Goal: Task Accomplishment & Management: Complete application form

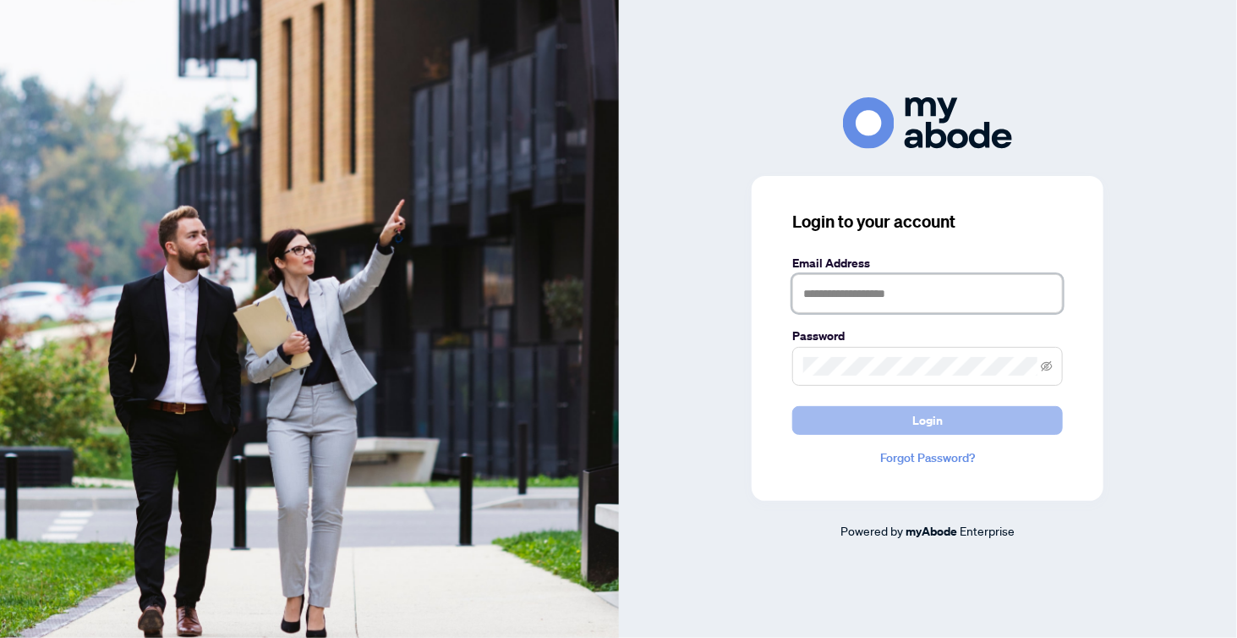
type input "**********"
click at [861, 429] on button "Login" at bounding box center [927, 420] width 271 height 29
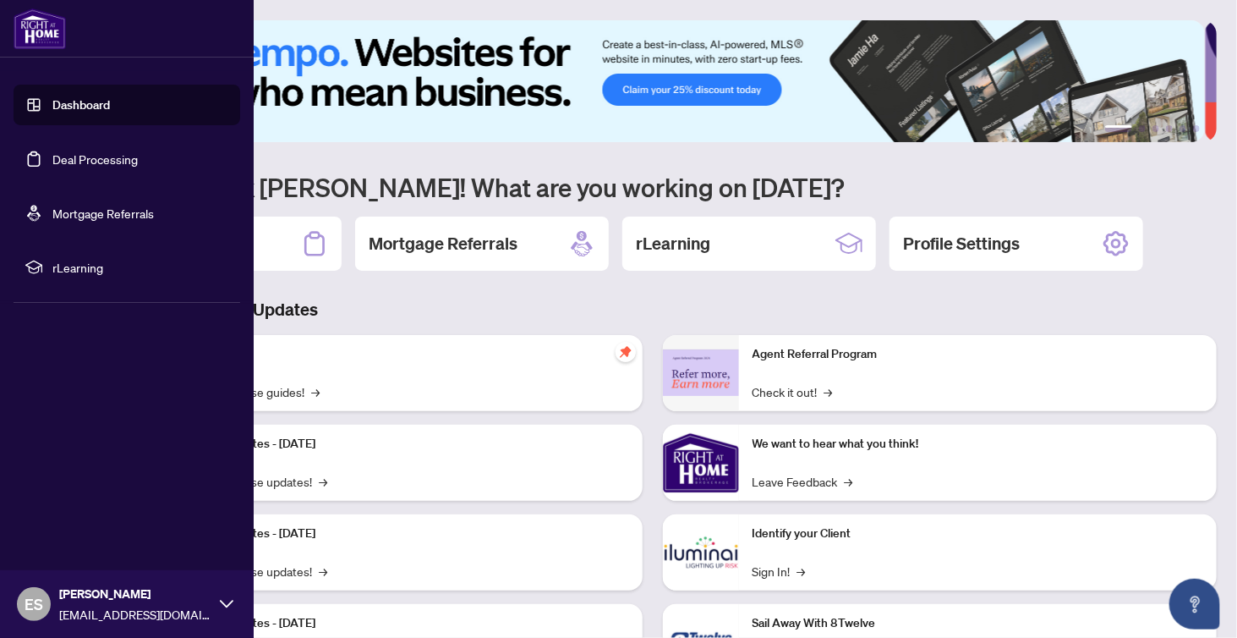
click at [76, 165] on link "Deal Processing" at bounding box center [94, 158] width 85 height 15
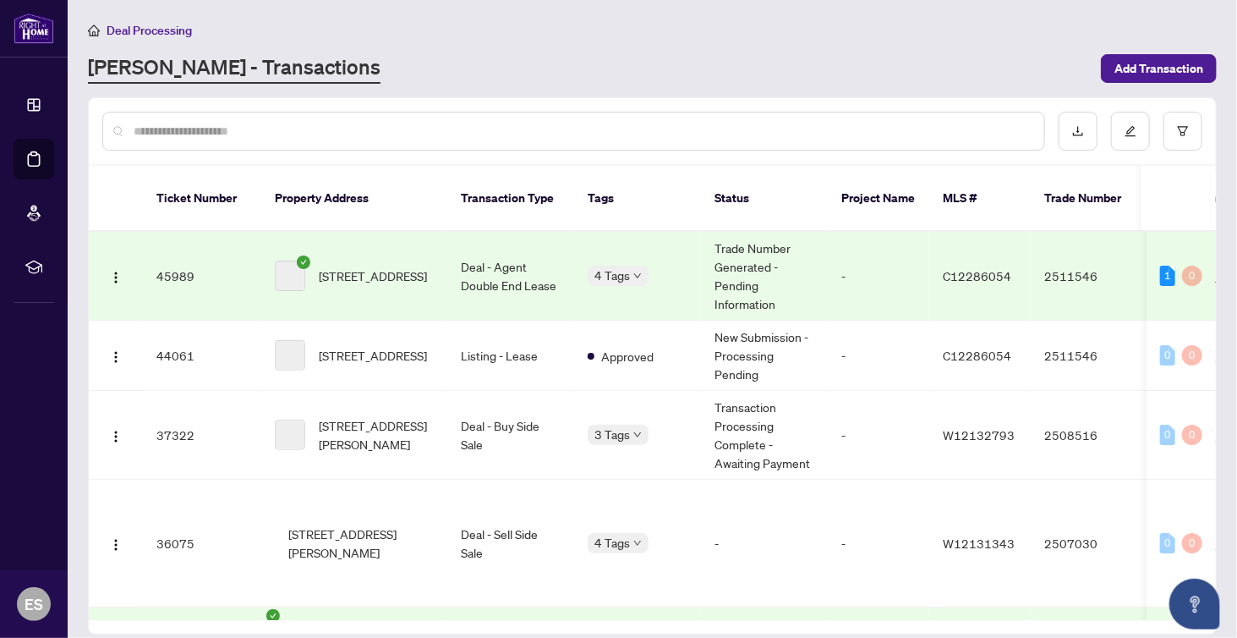
click at [534, 61] on div "[PERSON_NAME] - Transactions" at bounding box center [589, 68] width 1003 height 30
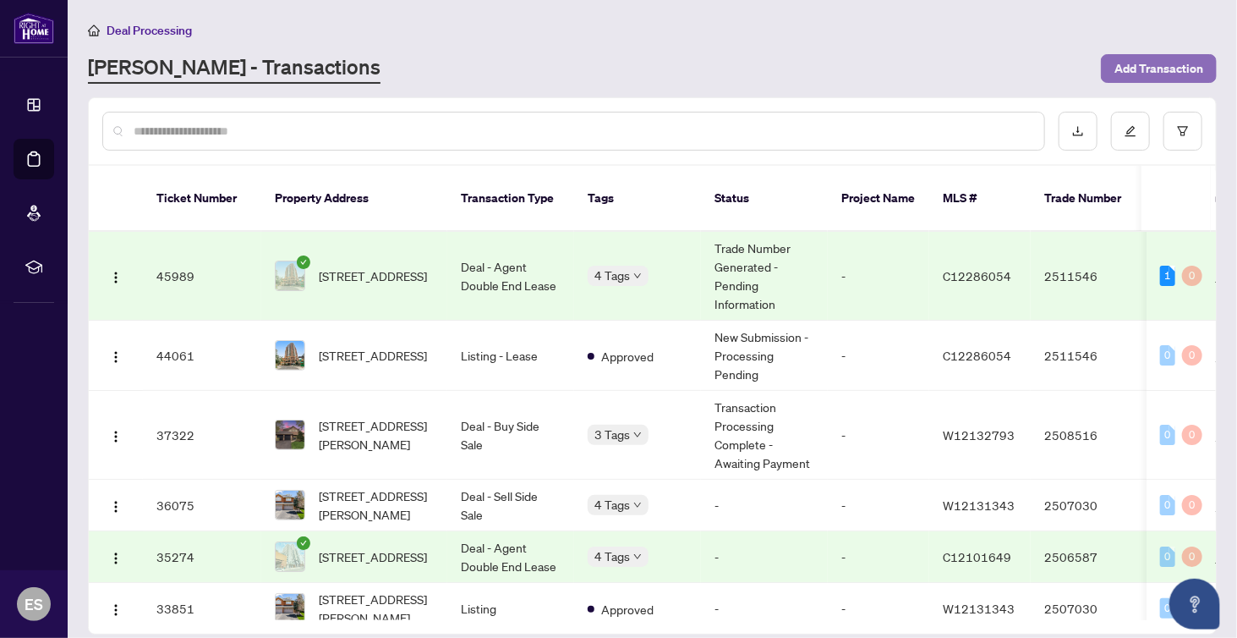
click at [1174, 74] on span "Add Transaction" at bounding box center [1158, 68] width 89 height 27
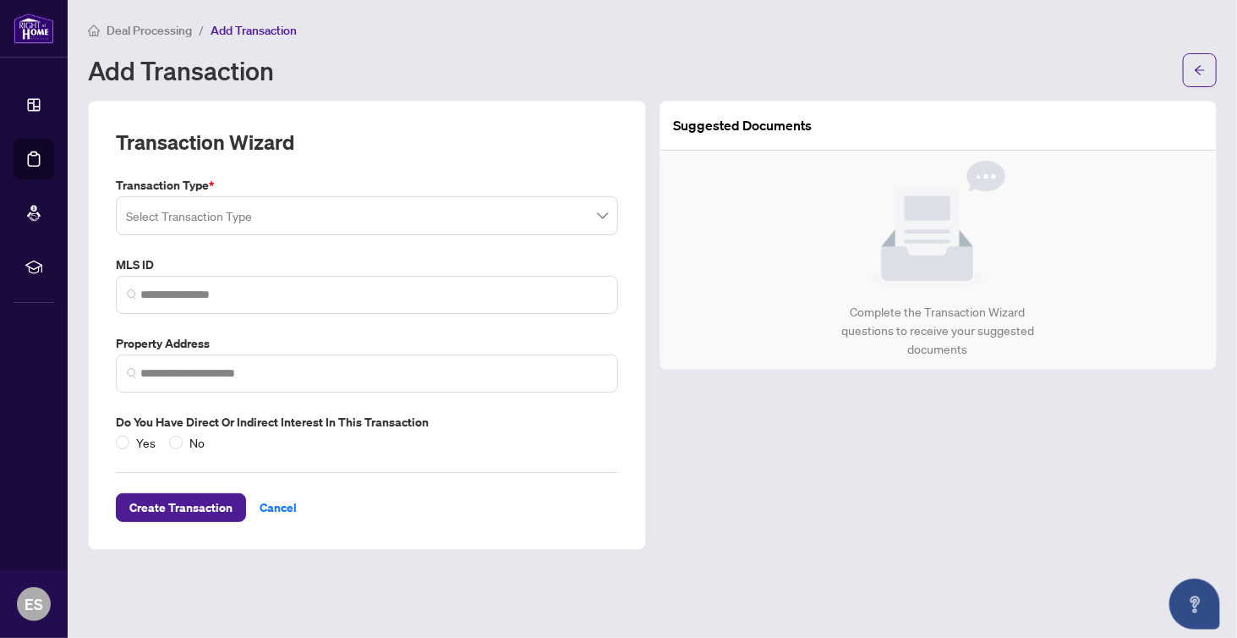
click at [494, 220] on input "search" at bounding box center [359, 218] width 467 height 37
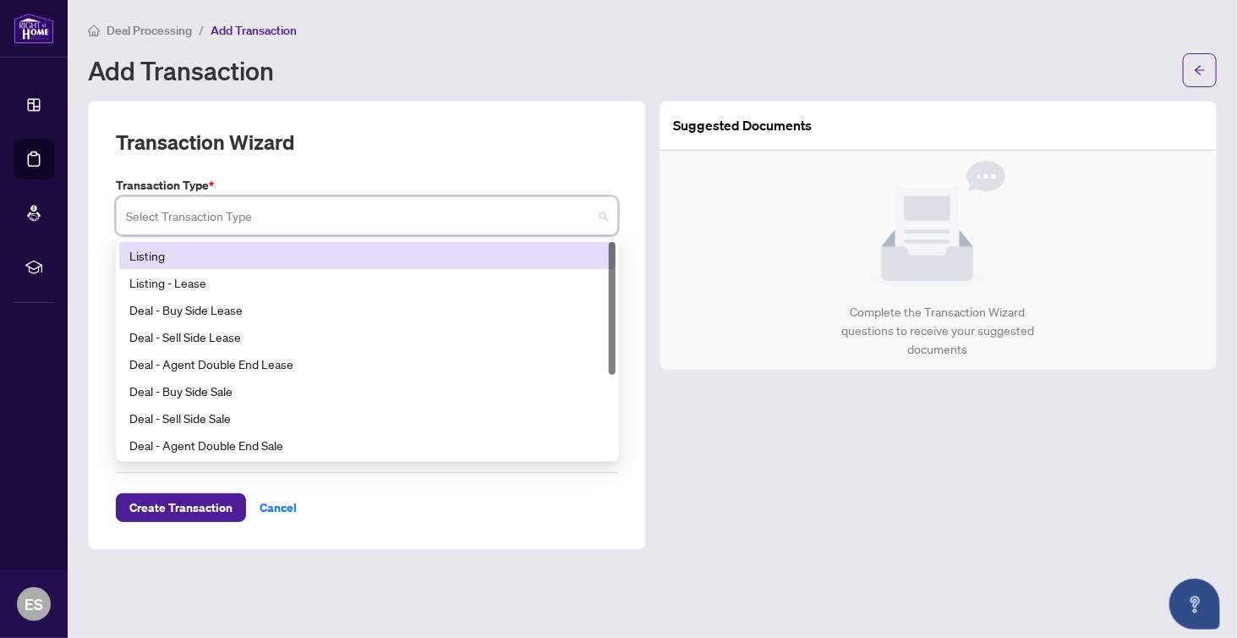
click at [495, 258] on div "Listing" at bounding box center [367, 255] width 476 height 19
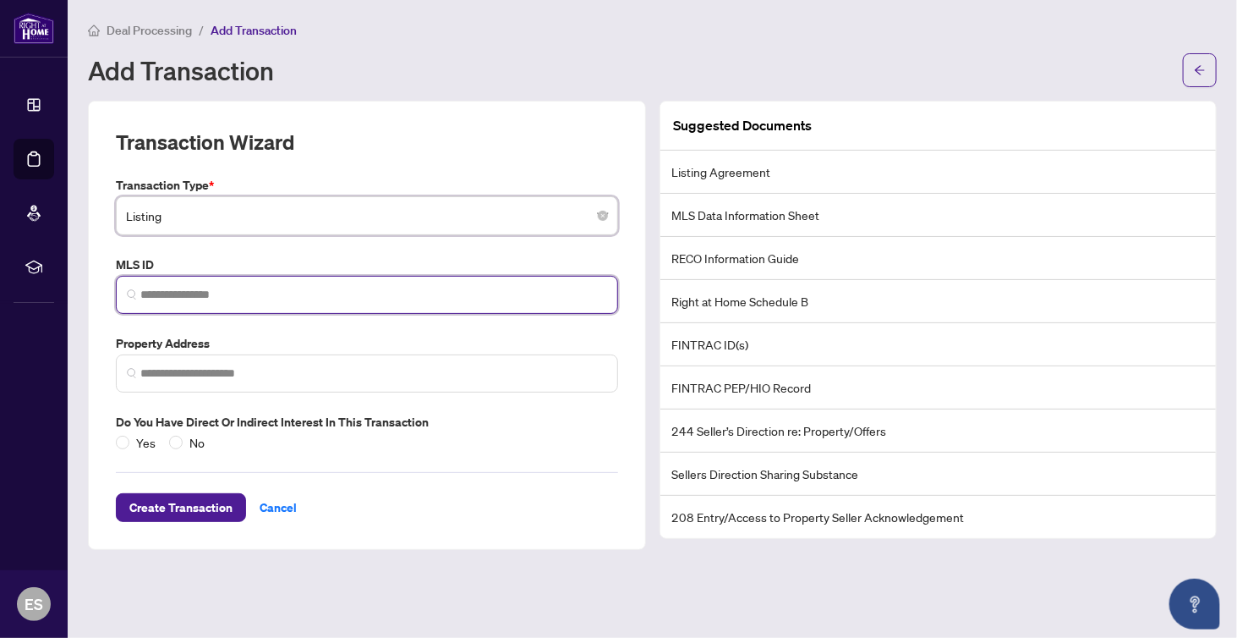
click at [485, 294] on input "search" at bounding box center [373, 295] width 467 height 18
type input "*********"
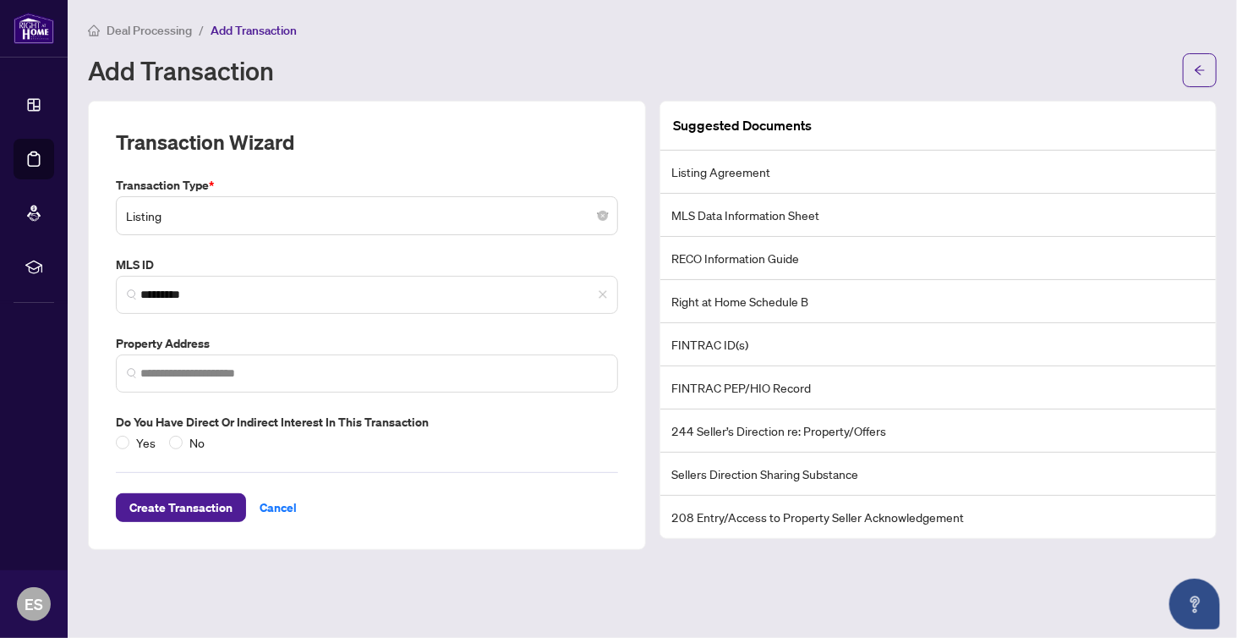
click at [93, 373] on div "Transaction Wizard Transaction Type * Listing 13 14 Listing Listing - Lease Dea…" at bounding box center [367, 325] width 558 height 449
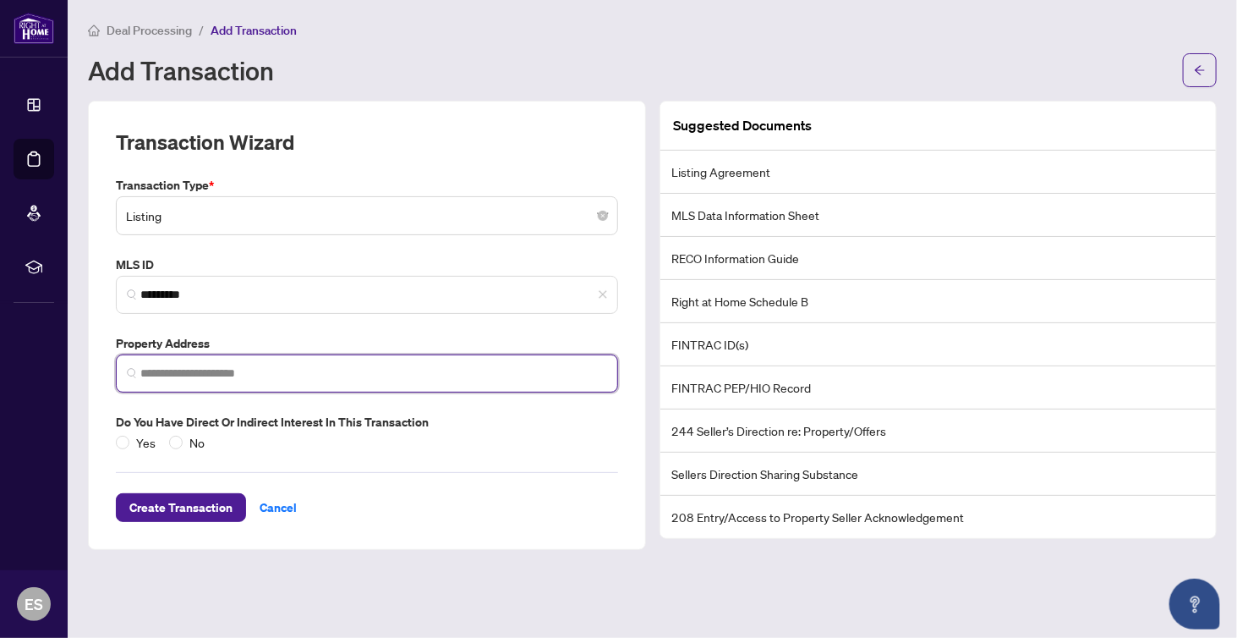
click at [156, 379] on input "search" at bounding box center [373, 373] width 467 height 18
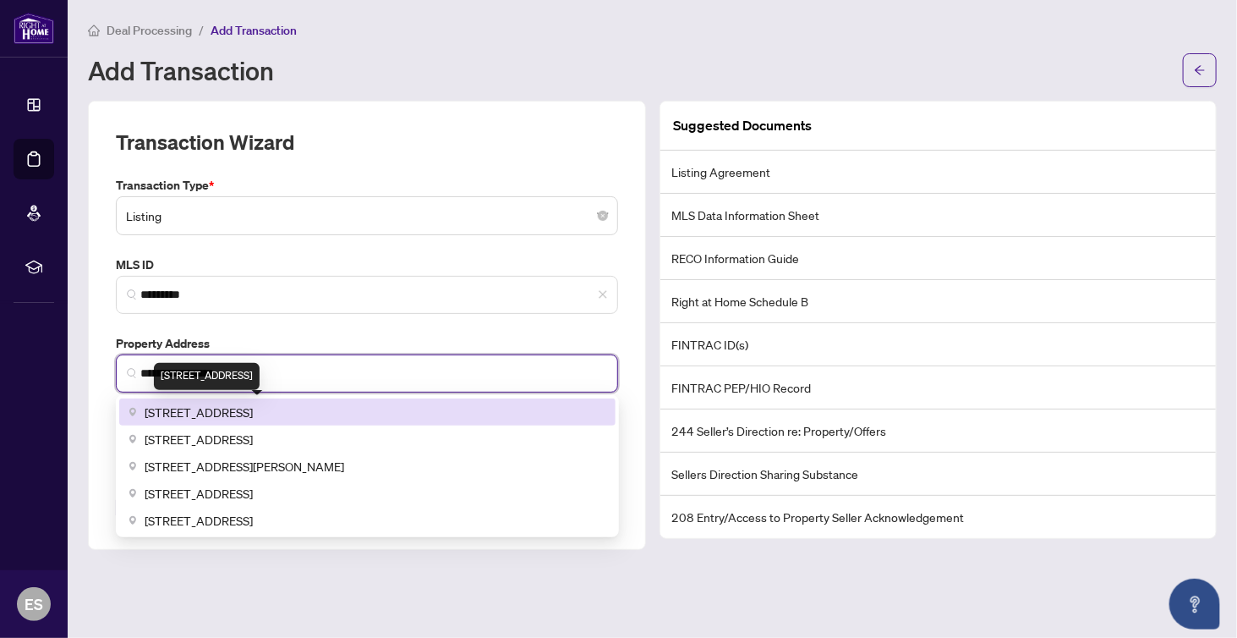
click at [181, 413] on span "[STREET_ADDRESS]" at bounding box center [199, 411] width 108 height 19
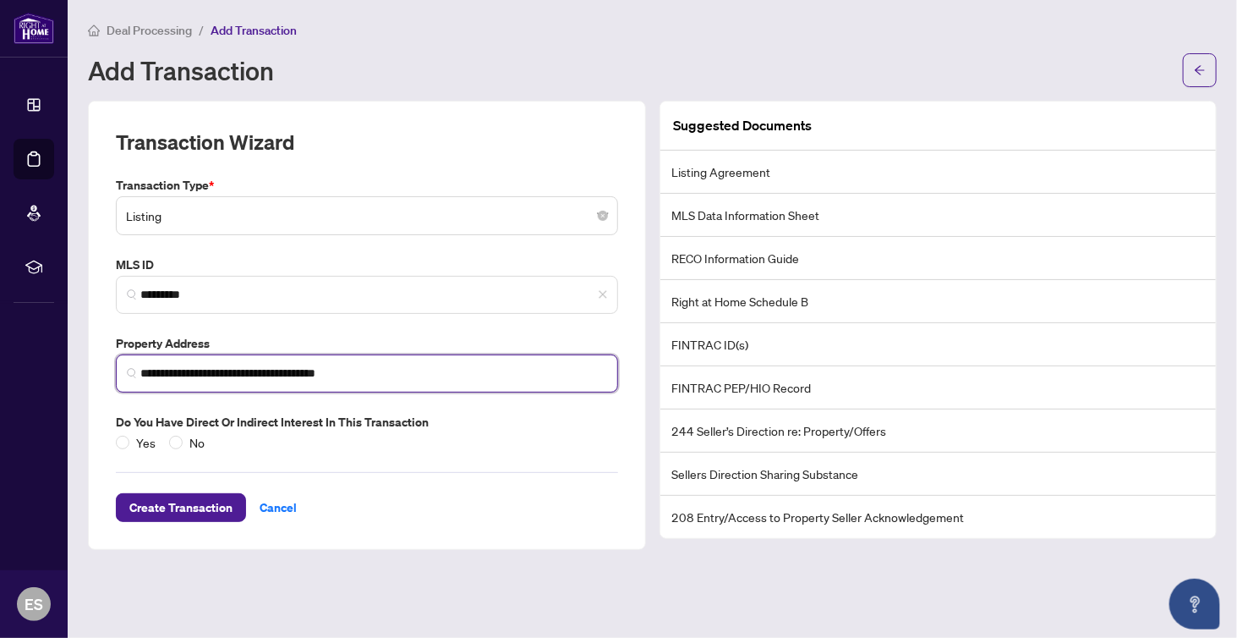
type input "**********"
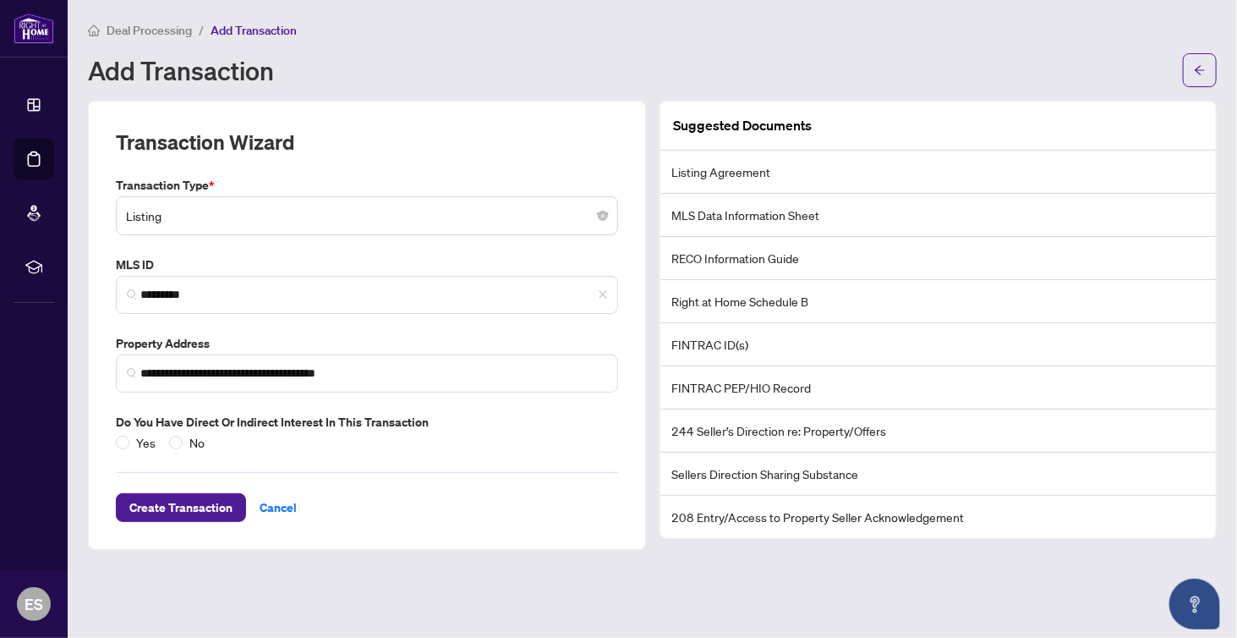
click at [164, 437] on div "Yes No" at bounding box center [164, 442] width 96 height 19
click at [184, 503] on span "Create Transaction" at bounding box center [180, 507] width 103 height 27
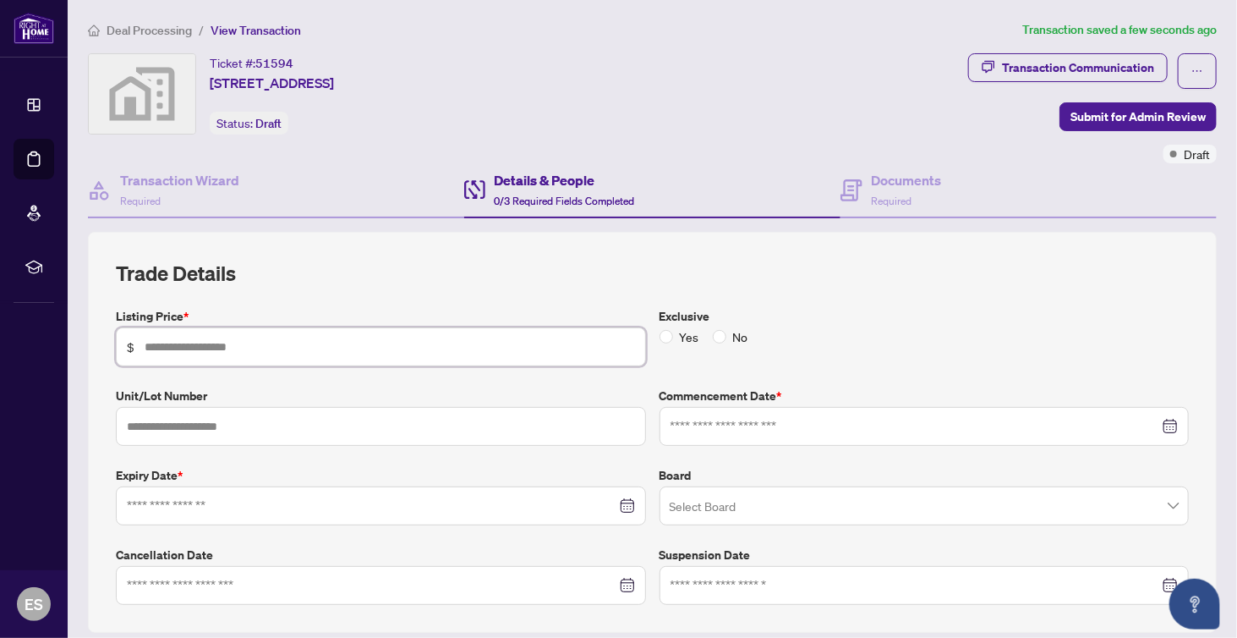
click at [419, 349] on input "text" at bounding box center [390, 346] width 490 height 19
type input "*********"
click at [386, 420] on input "text" at bounding box center [381, 426] width 530 height 39
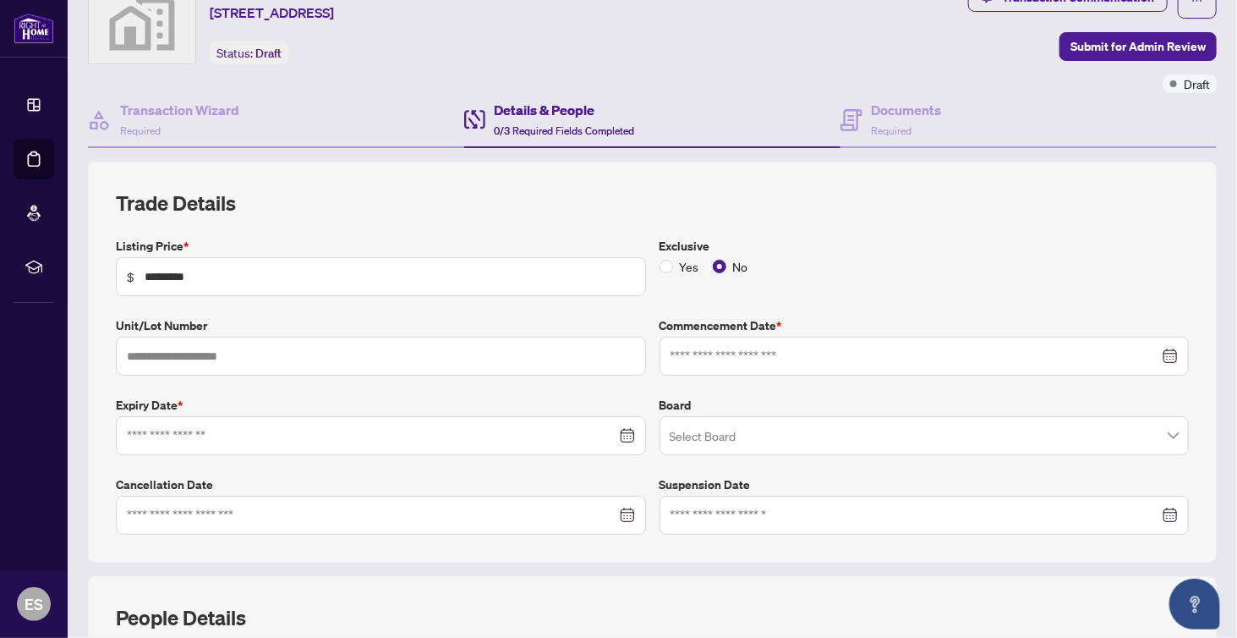
scroll to position [169, 0]
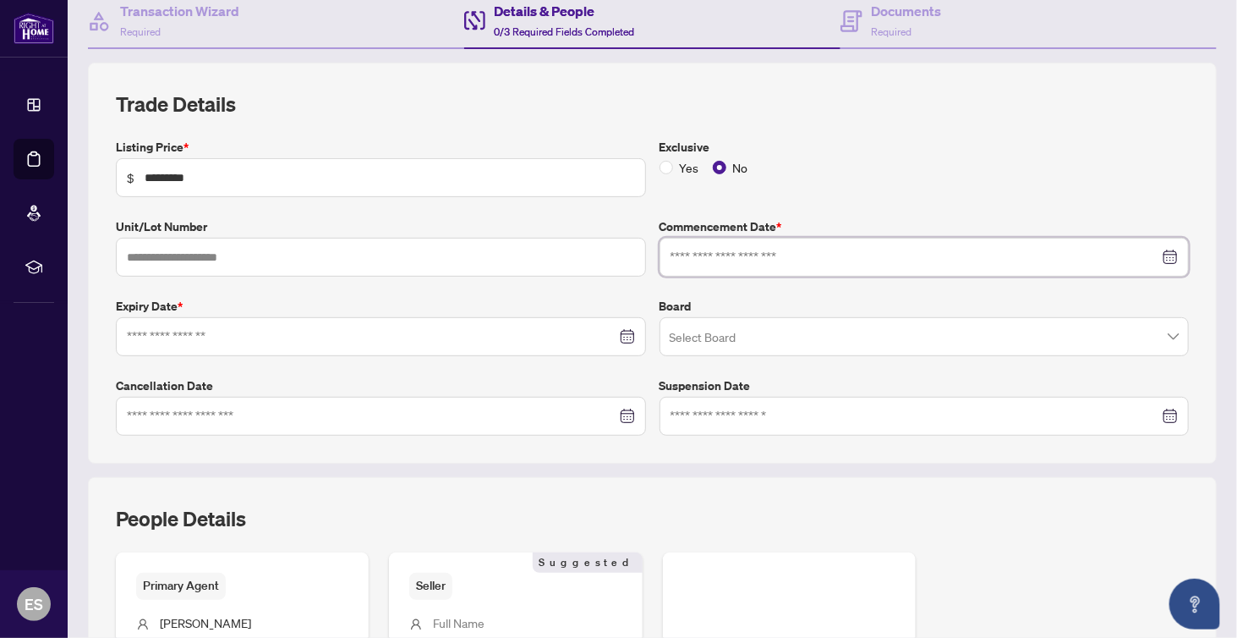
click at [792, 252] on input at bounding box center [916, 257] width 490 height 19
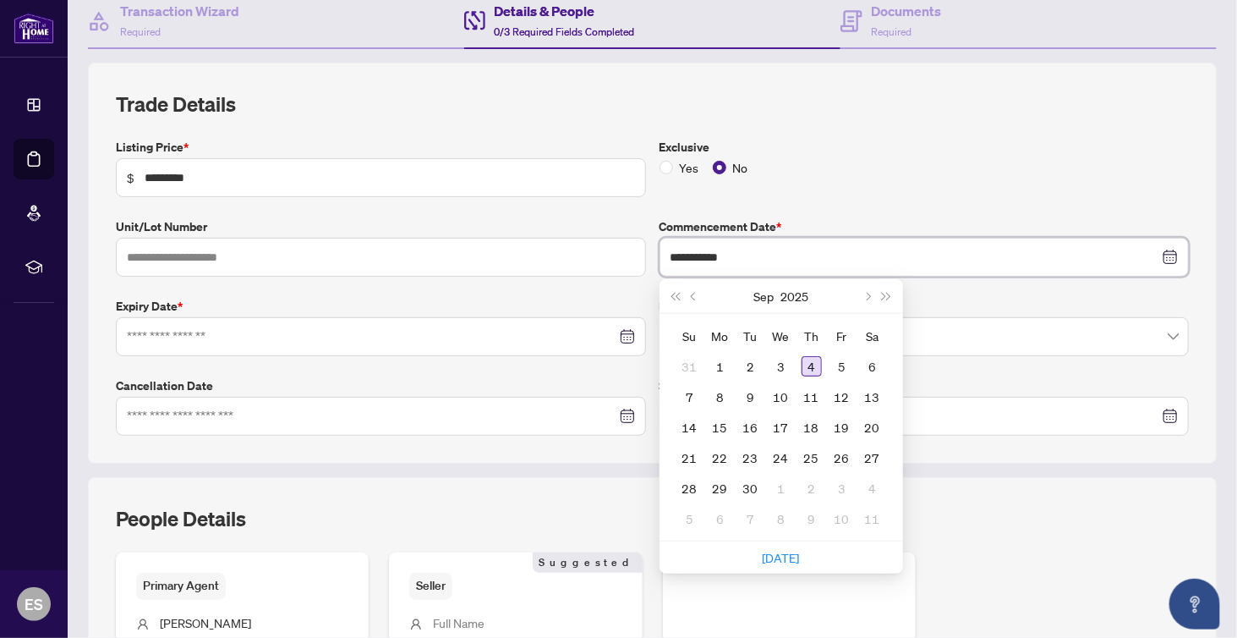
type input "**********"
click at [802, 361] on div "4" at bounding box center [812, 366] width 20 height 20
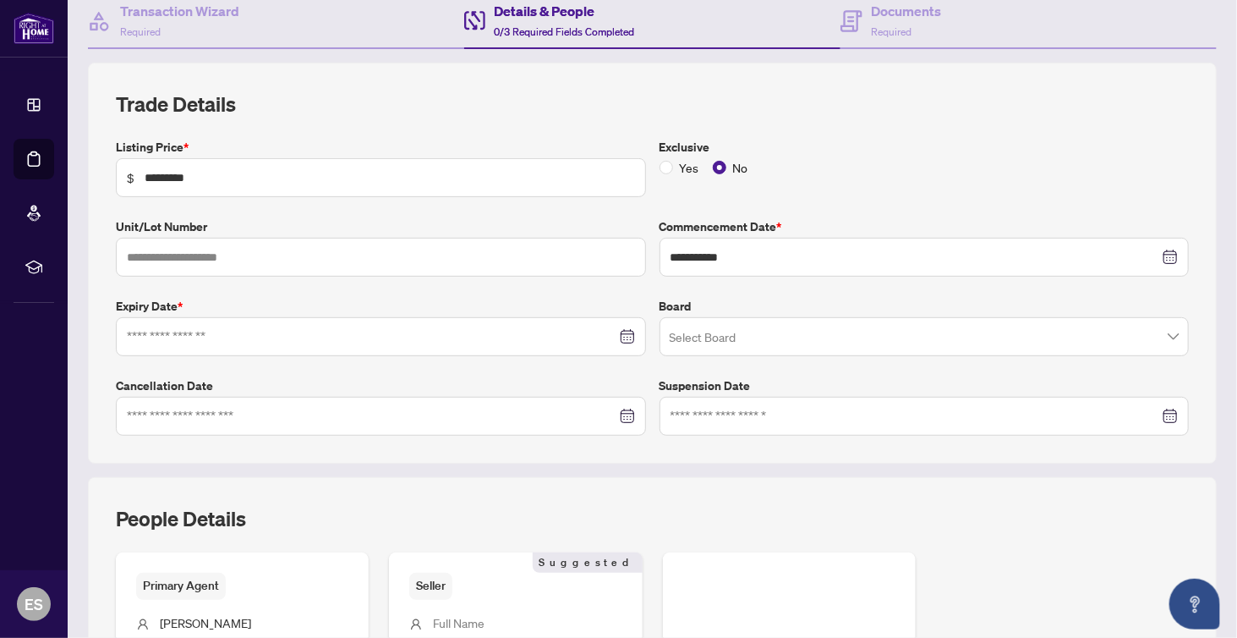
click at [454, 346] on div at bounding box center [381, 336] width 530 height 39
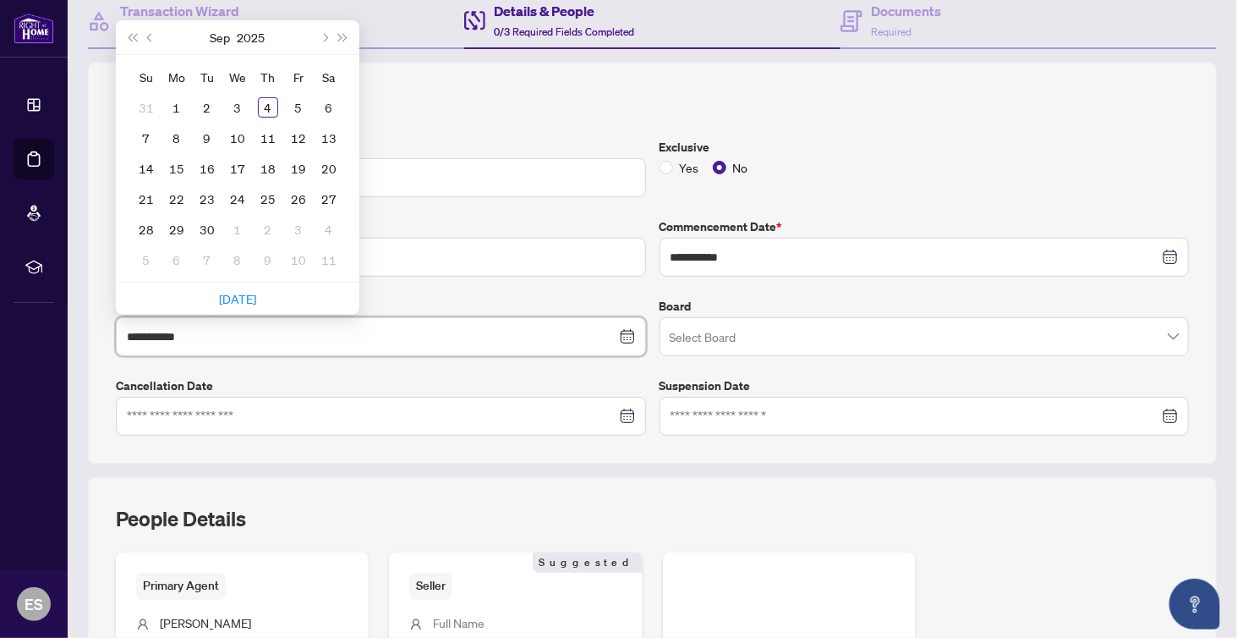
type input "**********"
click at [326, 38] on button "Next month (PageDown)" at bounding box center [324, 37] width 19 height 34
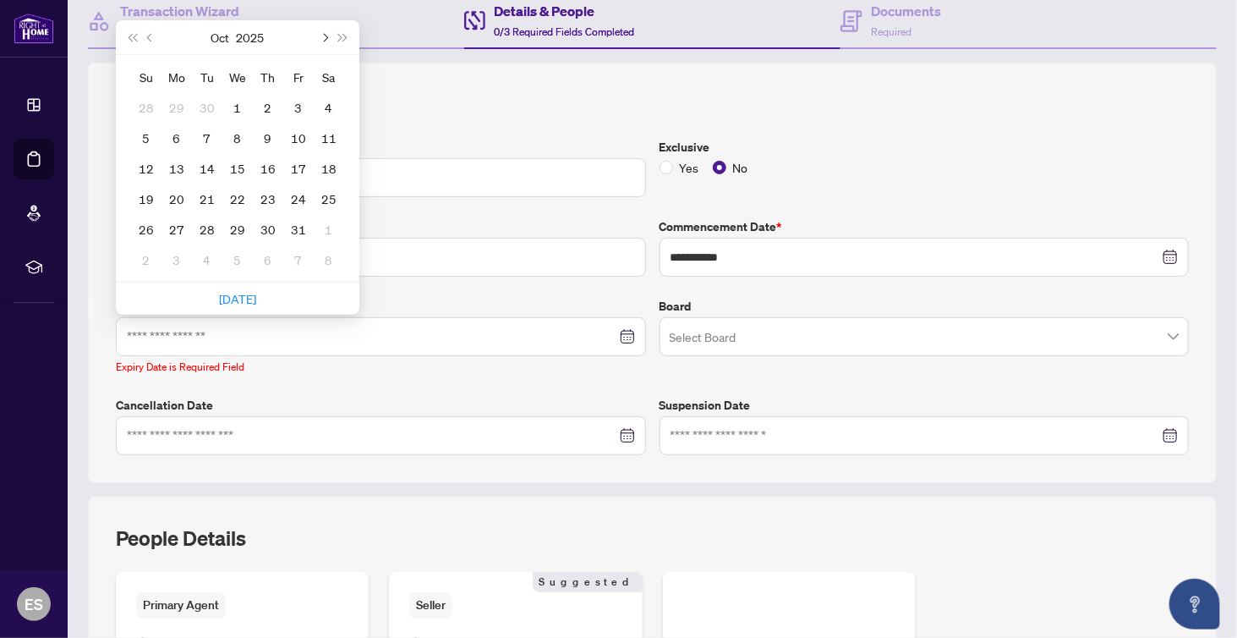
click at [325, 38] on button "Next month (PageDown)" at bounding box center [324, 37] width 19 height 34
click at [325, 39] on button "Next month (PageDown)" at bounding box center [324, 37] width 19 height 34
type input "**********"
click at [323, 222] on div "31" at bounding box center [329, 229] width 20 height 20
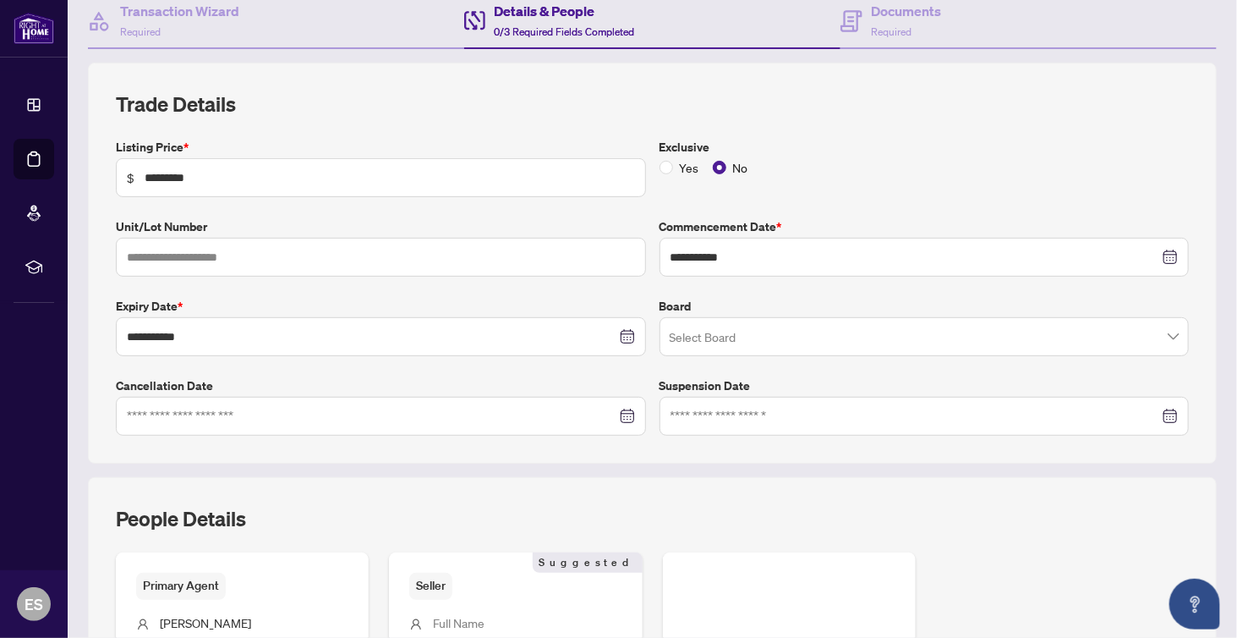
click at [725, 340] on input "search" at bounding box center [917, 338] width 495 height 37
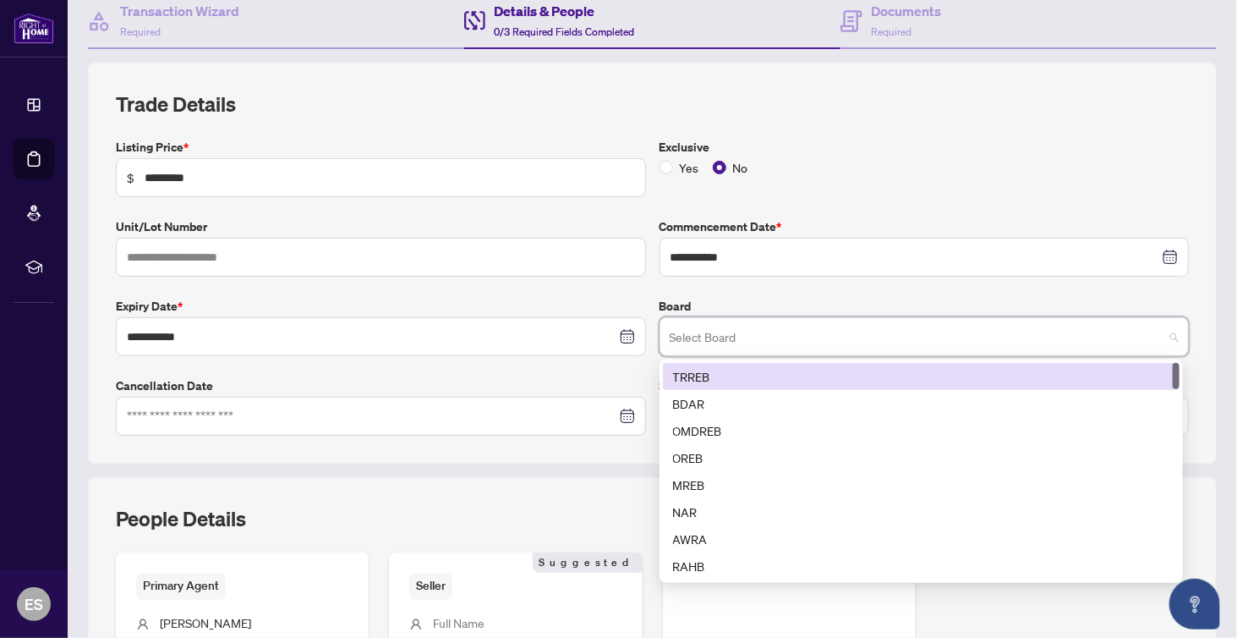
click at [719, 370] on div "TRREB" at bounding box center [921, 376] width 497 height 19
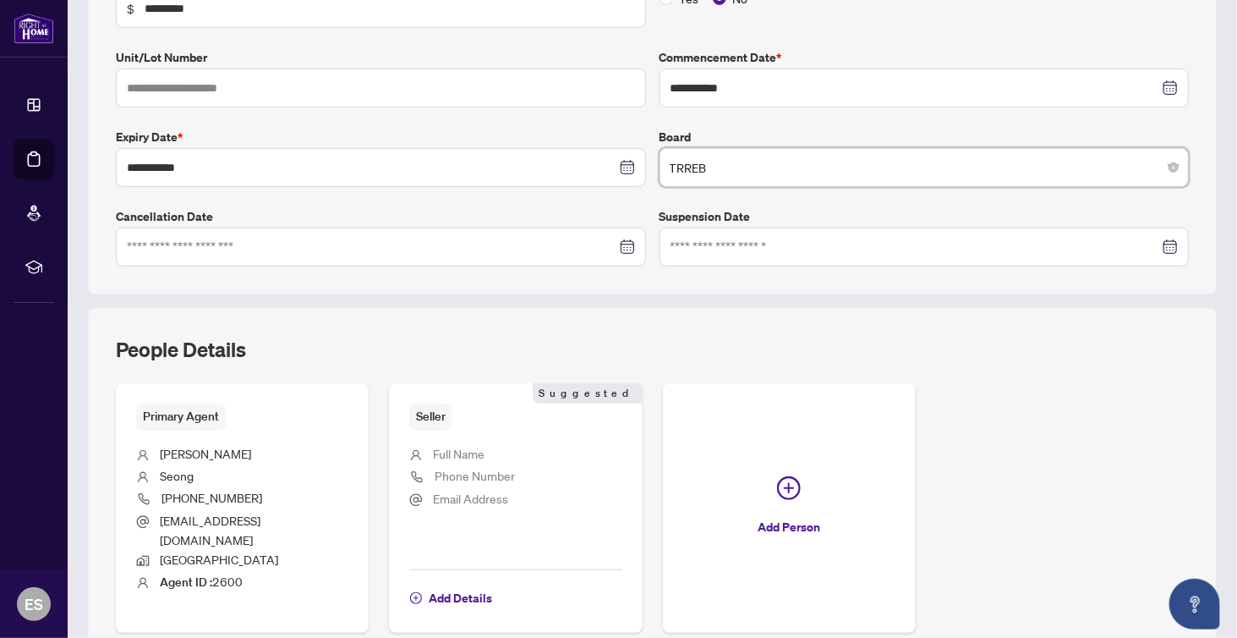
scroll to position [399, 0]
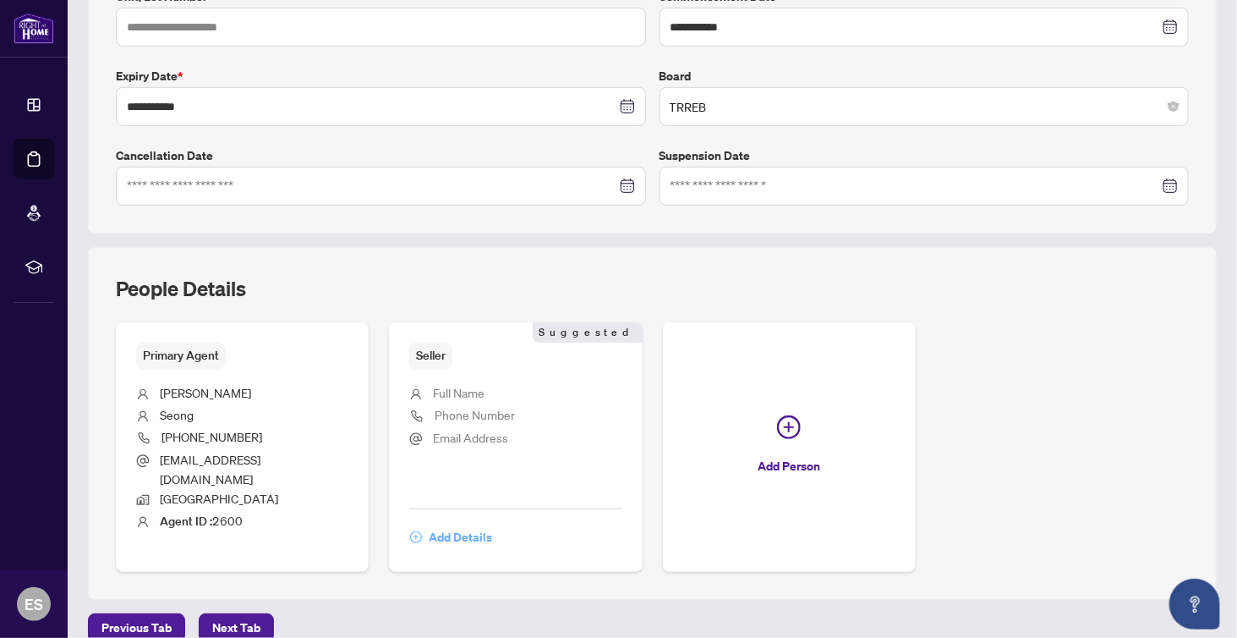
click at [454, 523] on span "Add Details" at bounding box center [460, 536] width 63 height 27
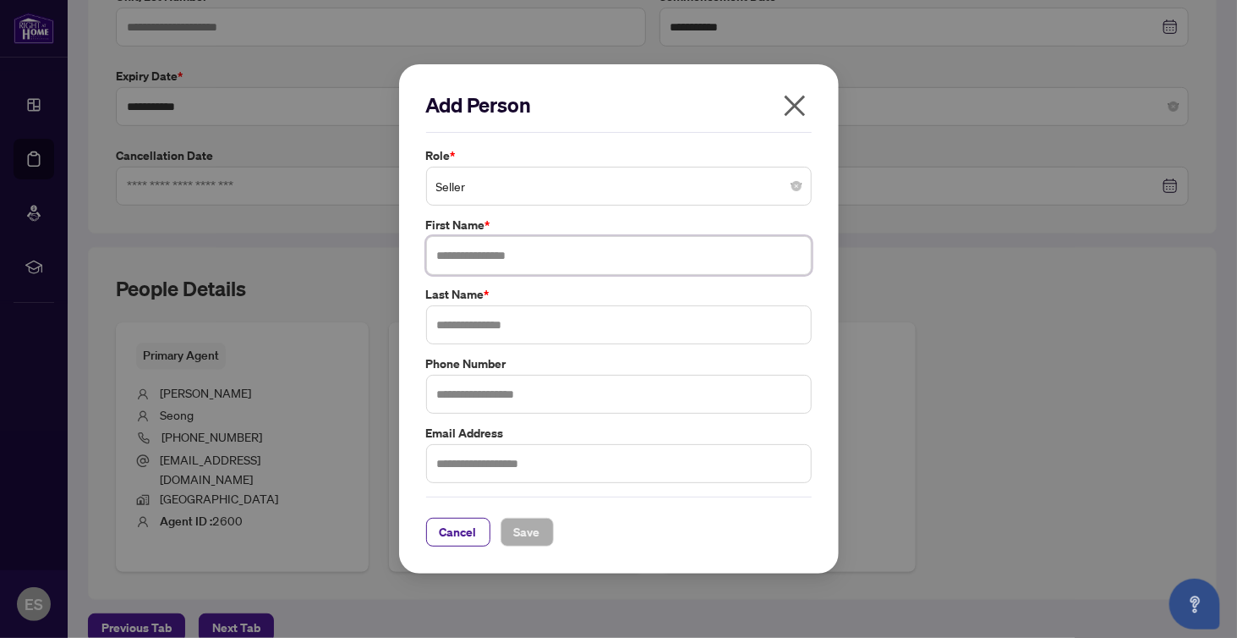
click at [465, 267] on input "text" at bounding box center [619, 255] width 386 height 39
type input "********"
click at [520, 315] on input "text" at bounding box center [619, 324] width 386 height 39
type input "****"
click at [533, 531] on span "Save" at bounding box center [527, 531] width 26 height 27
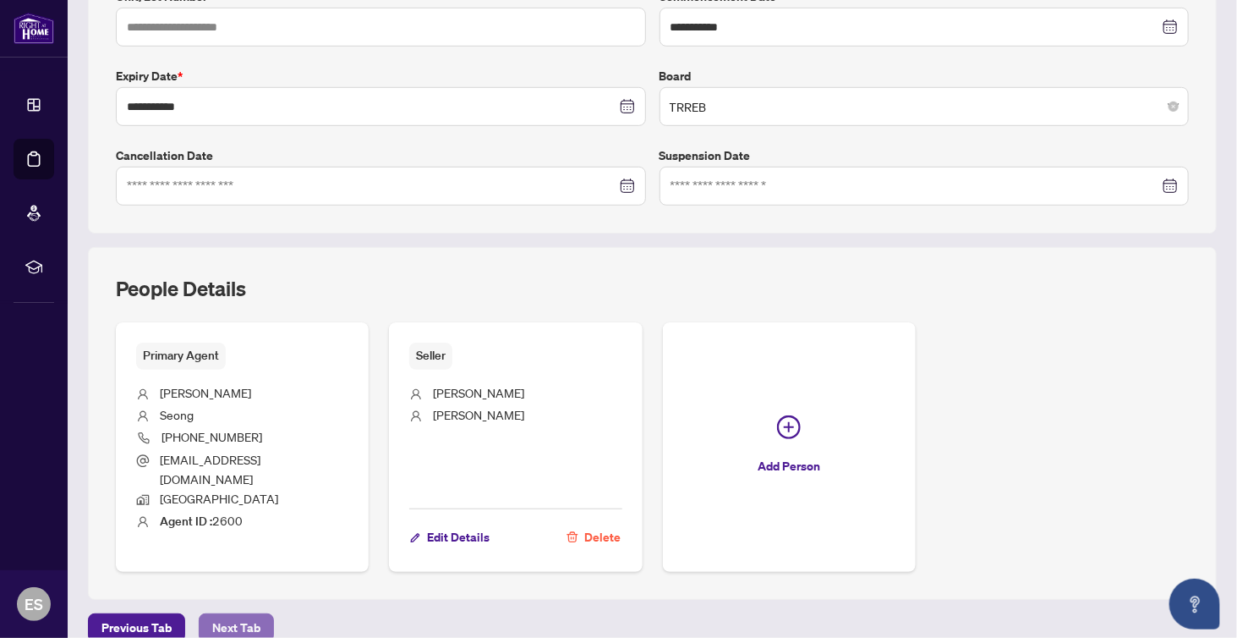
click at [254, 614] on span "Next Tab" at bounding box center [236, 627] width 48 height 27
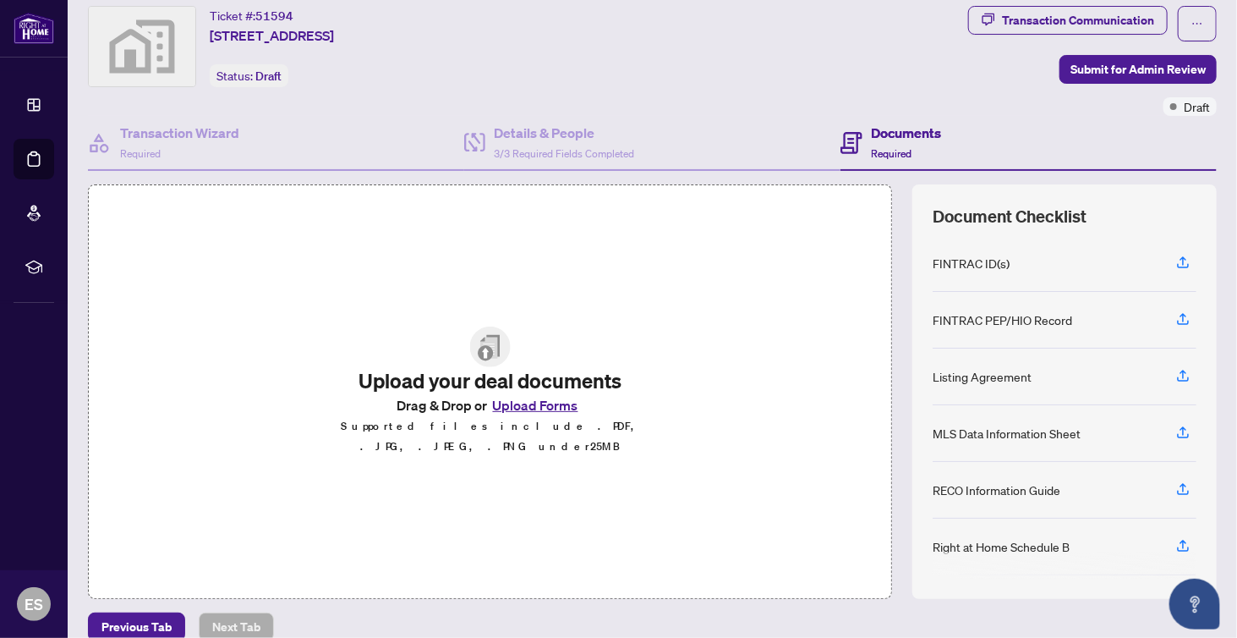
scroll to position [68, 0]
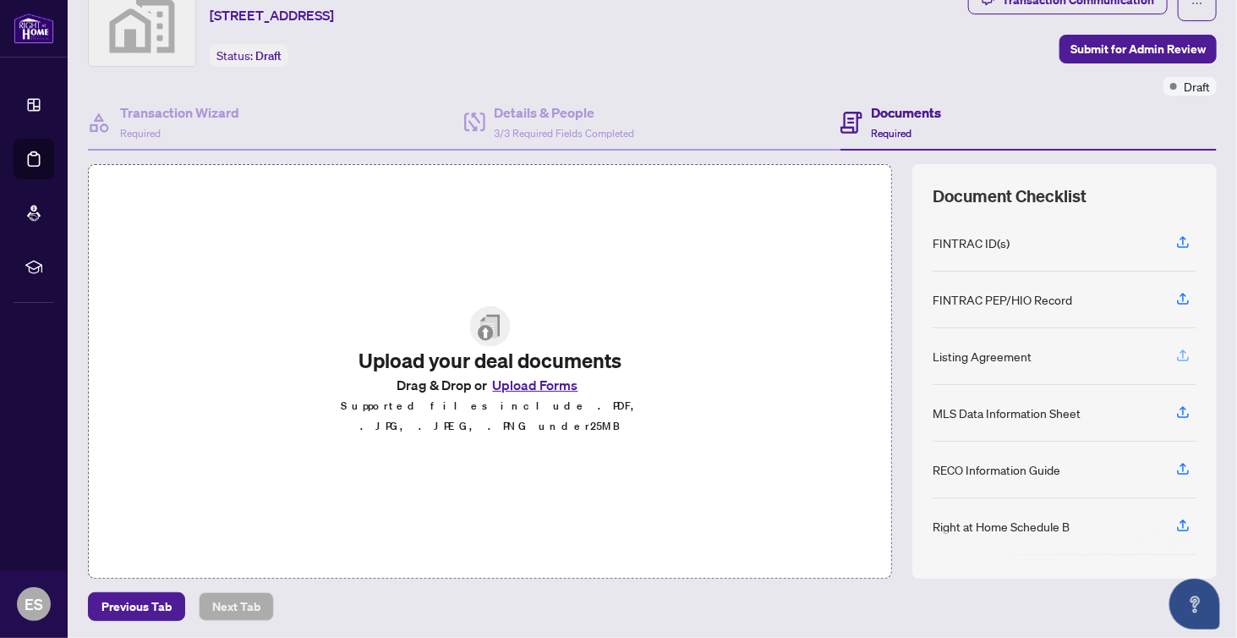
click at [1175, 349] on icon "button" at bounding box center [1182, 355] width 15 height 15
click at [1175, 348] on icon "button" at bounding box center [1182, 355] width 15 height 15
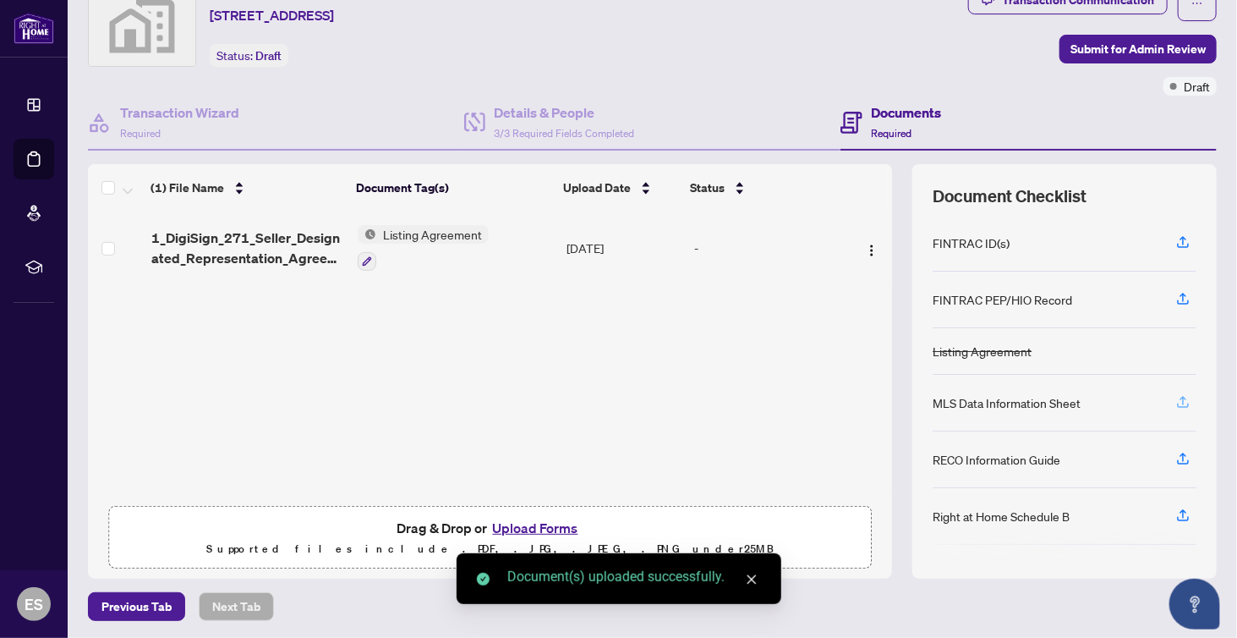
click at [1175, 399] on icon "button" at bounding box center [1182, 401] width 15 height 15
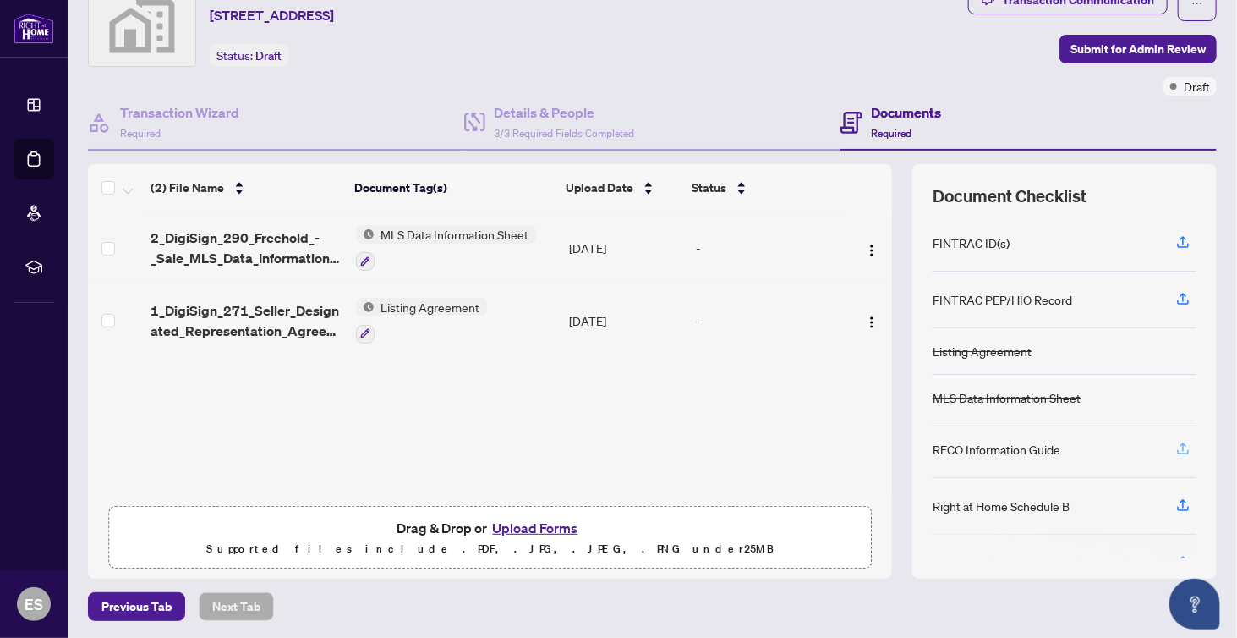
click at [1175, 441] on icon "button" at bounding box center [1182, 448] width 15 height 15
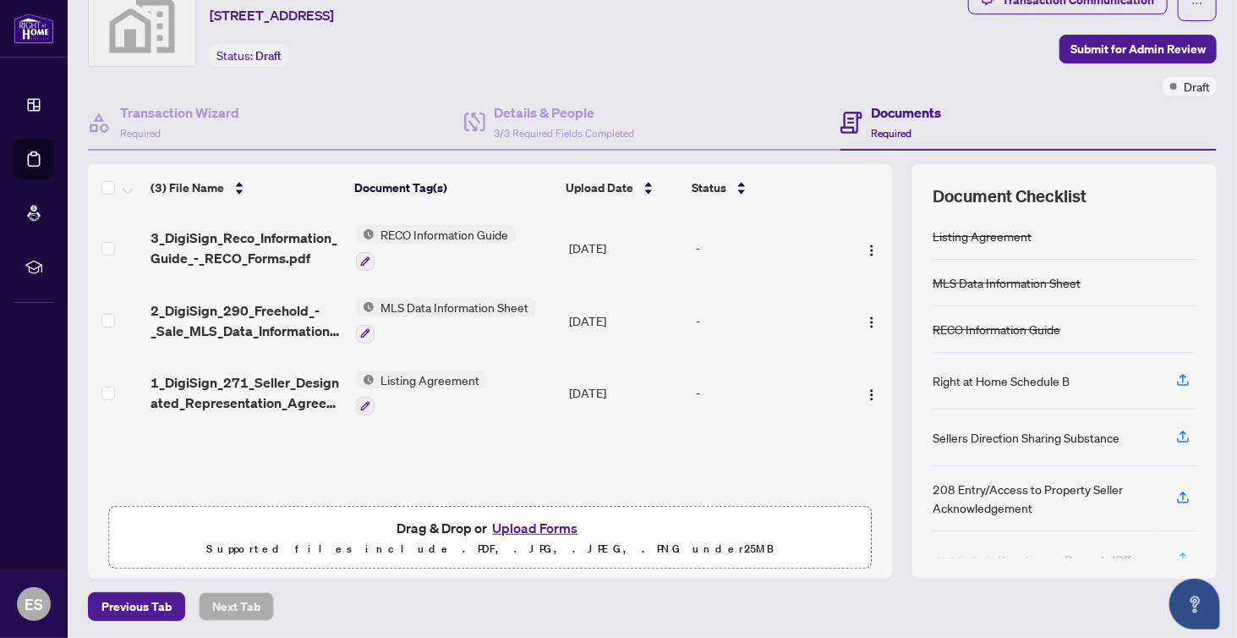
scroll to position [144, 0]
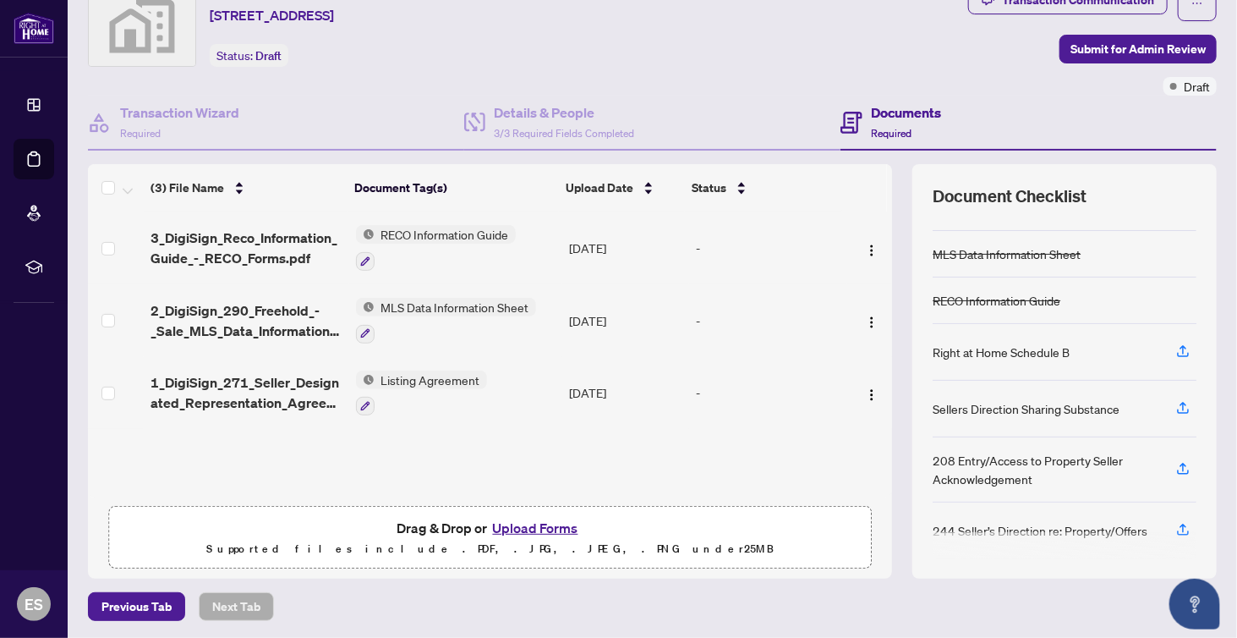
click at [539, 592] on div "Previous Tab Next Tab" at bounding box center [652, 606] width 1129 height 29
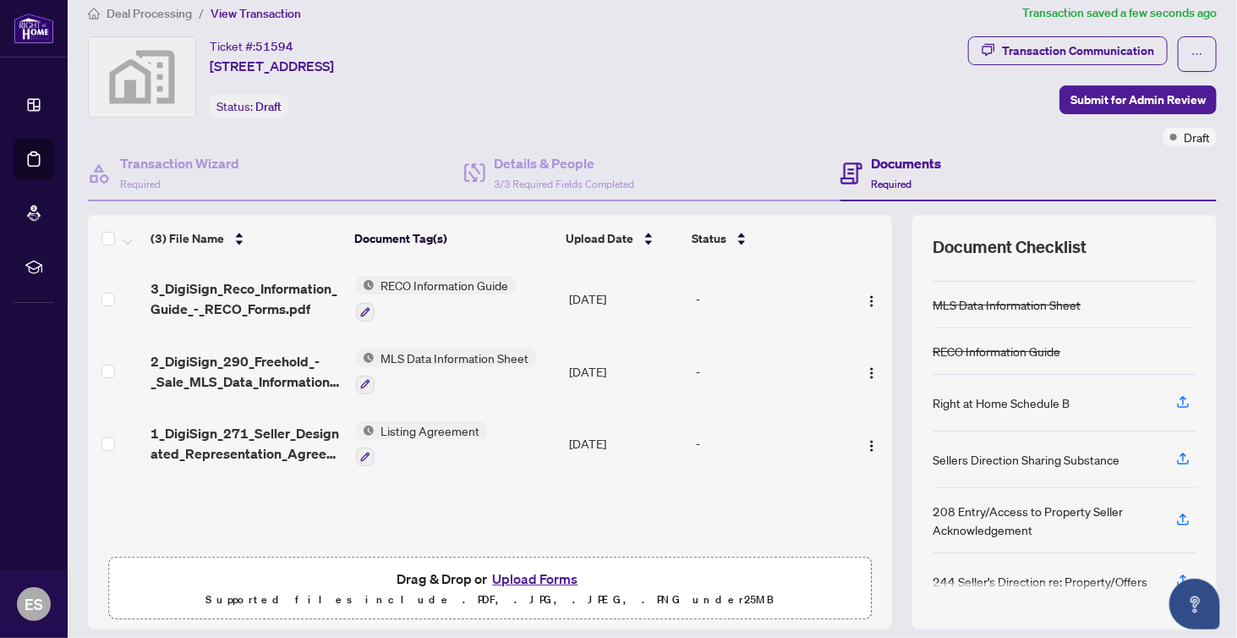
scroll to position [0, 0]
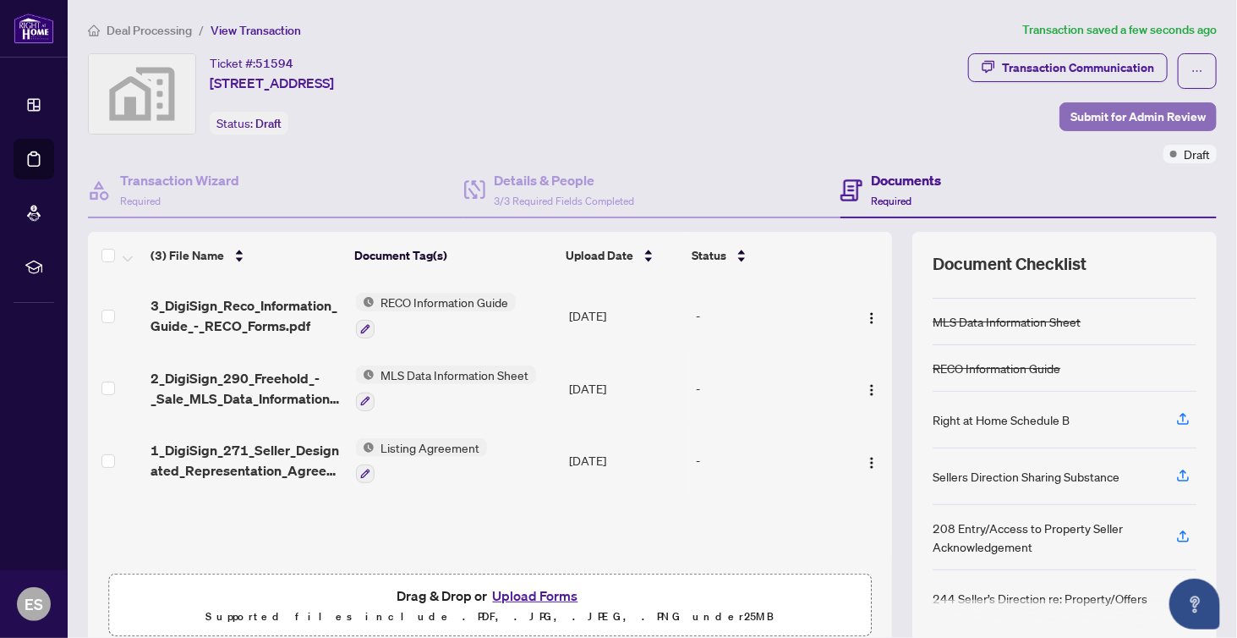
click at [1070, 118] on span "Submit for Admin Review" at bounding box center [1137, 116] width 135 height 27
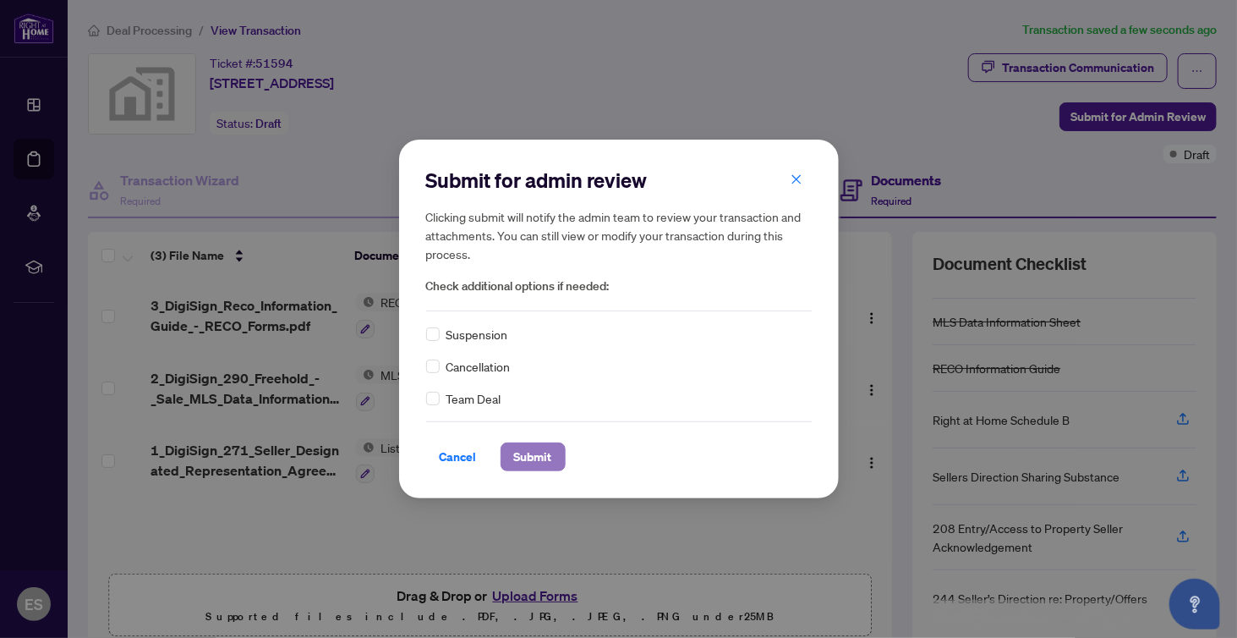
click at [543, 458] on span "Submit" at bounding box center [533, 456] width 38 height 27
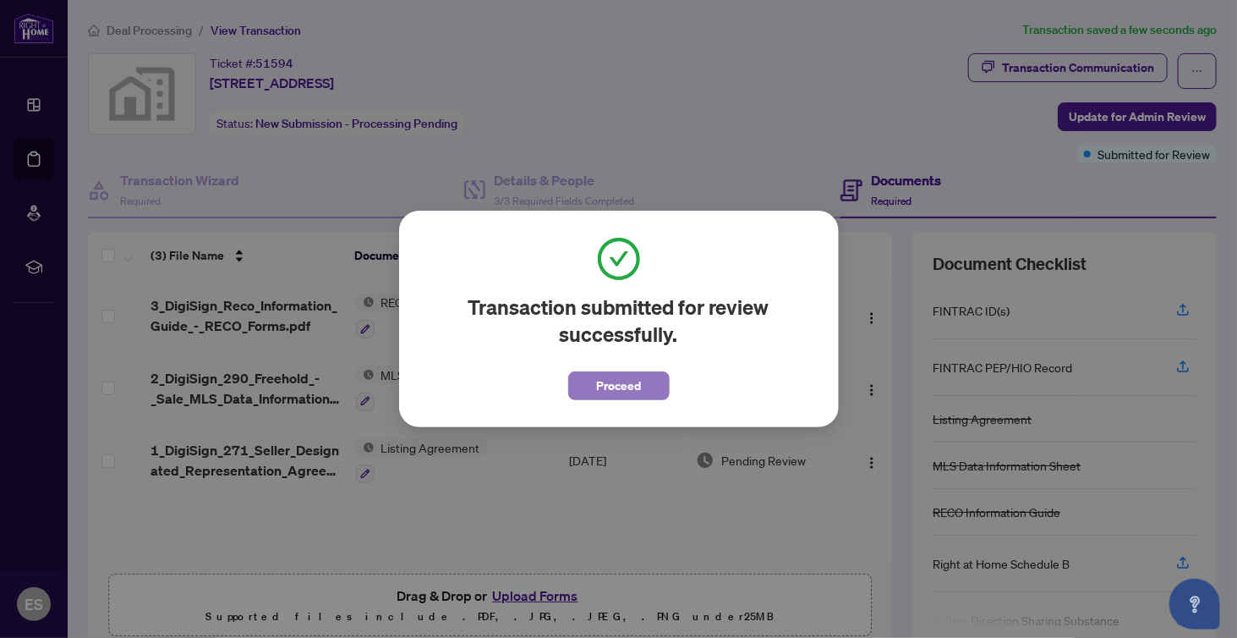
click at [637, 375] on span "Proceed" at bounding box center [618, 385] width 45 height 27
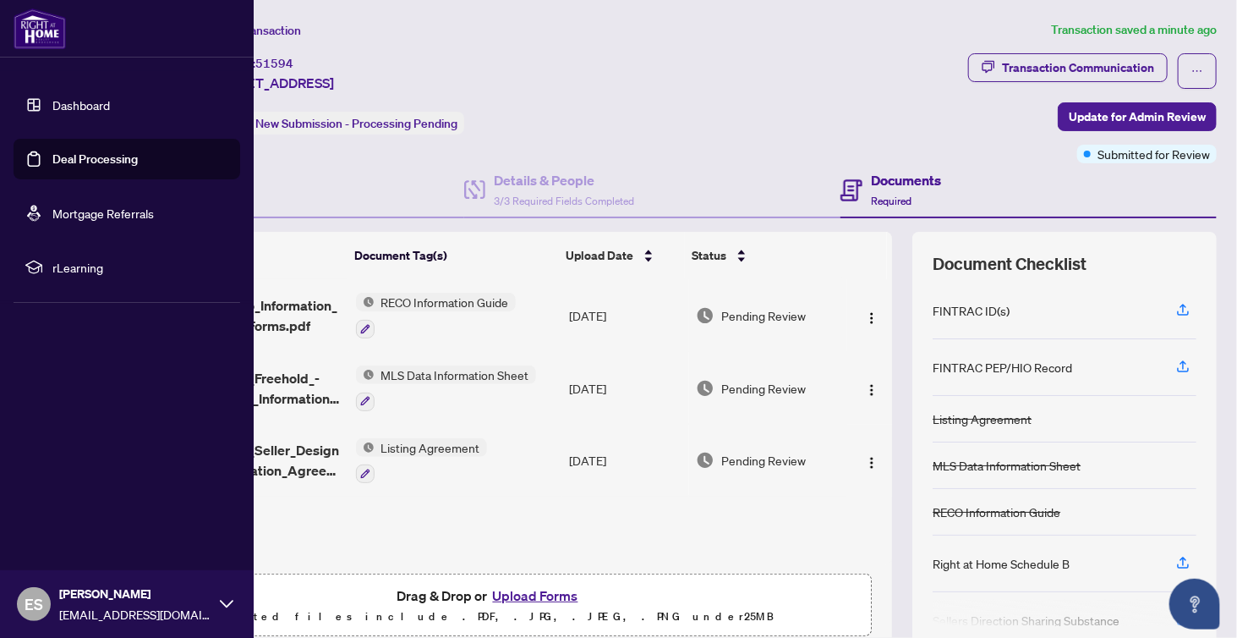
click at [47, 605] on span "ES" at bounding box center [34, 604] width 34 height 34
click at [86, 158] on link "Deal Processing" at bounding box center [94, 158] width 85 height 15
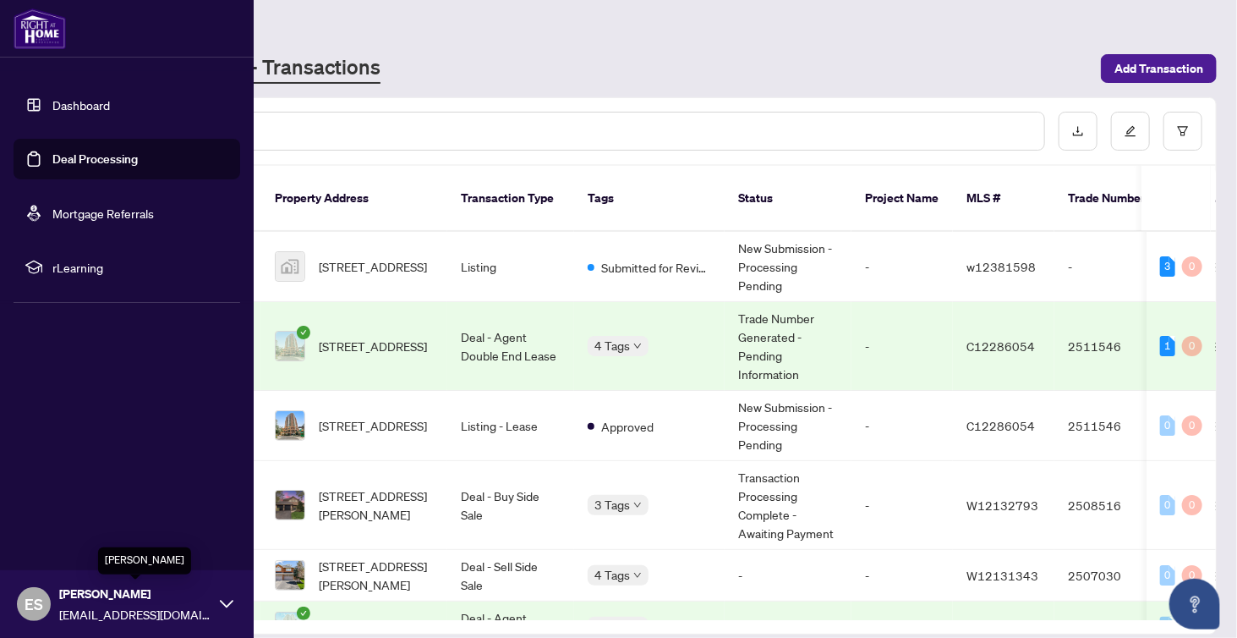
click at [107, 599] on span "[PERSON_NAME]" at bounding box center [135, 593] width 152 height 19
click at [59, 510] on span "Logout" at bounding box center [68, 503] width 38 height 27
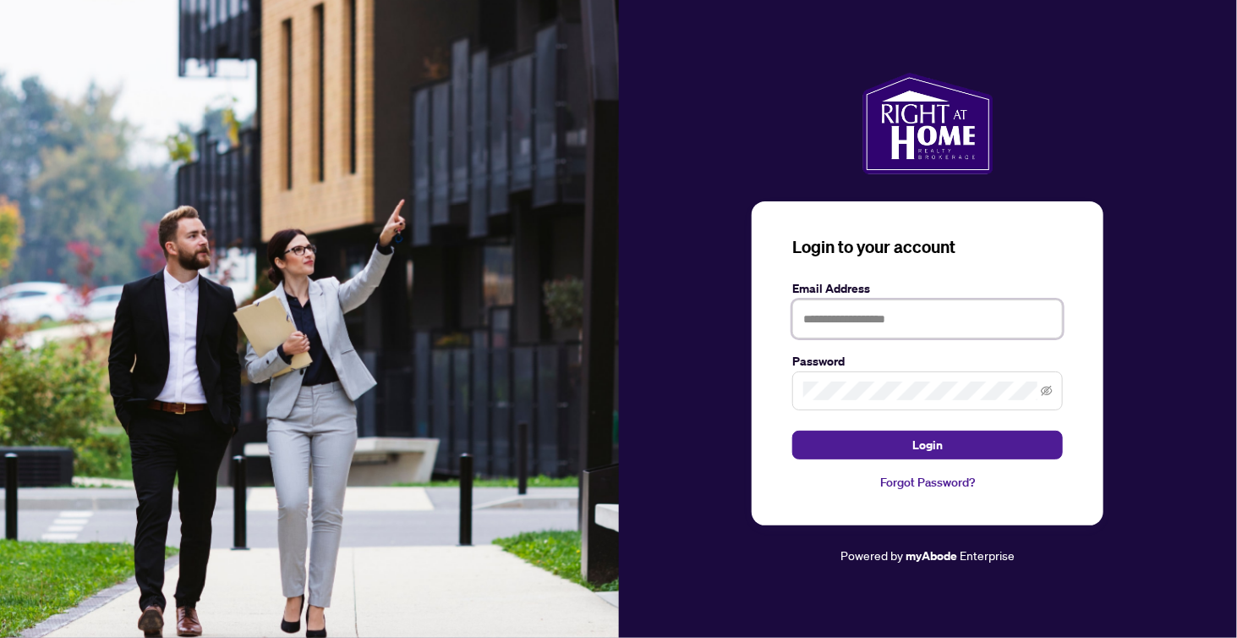
type input "**********"
